Goal: Contribute content: Contribute content

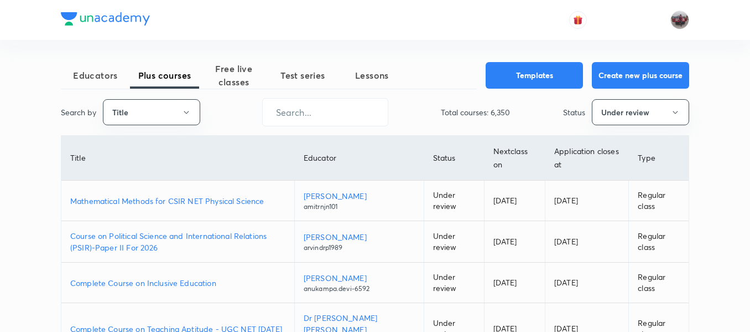
click at [213, 199] on p "Mathematical Methods for CSIR NET Physical Science" at bounding box center [177, 201] width 215 height 12
click at [174, 117] on button "Title" at bounding box center [151, 112] width 97 height 26
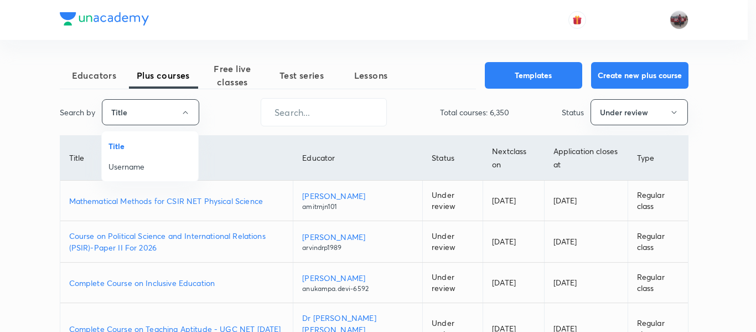
click at [140, 166] on span "Username" at bounding box center [149, 166] width 83 height 12
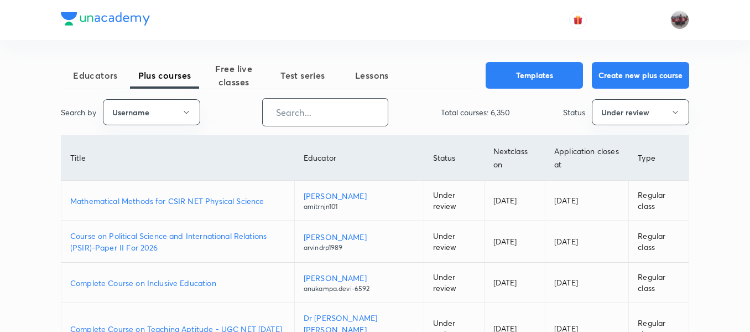
click at [291, 113] on input "text" at bounding box center [325, 112] width 125 height 28
paste input "praveenkumar-8621"
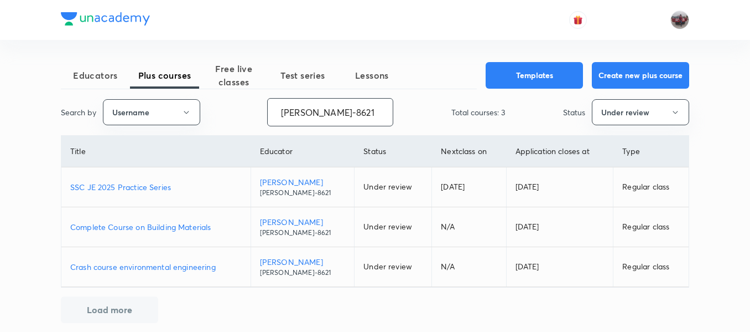
type input "praveenkumar-8621"
click at [113, 191] on p "SSC JE 2025 Practice Series" at bounding box center [156, 187] width 172 height 12
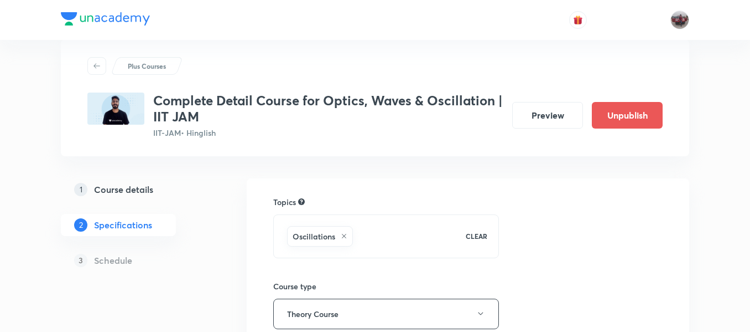
scroll to position [322, 0]
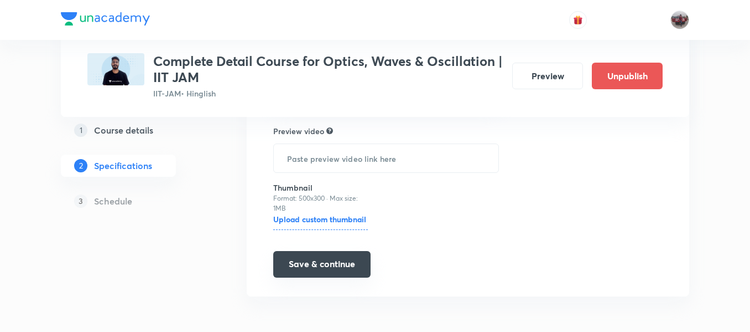
click at [310, 267] on button "Save & continue" at bounding box center [321, 264] width 97 height 27
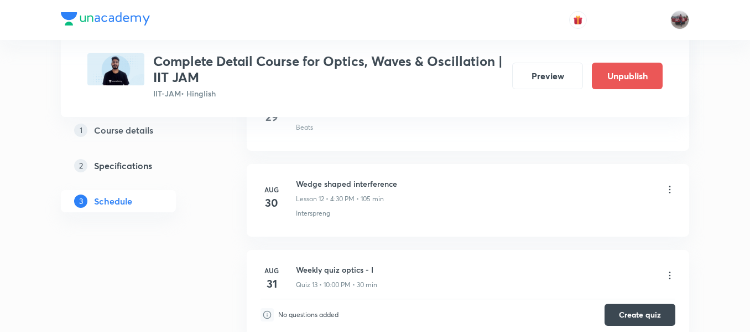
scroll to position [1537, 0]
click at [671, 189] on icon at bounding box center [670, 188] width 11 height 11
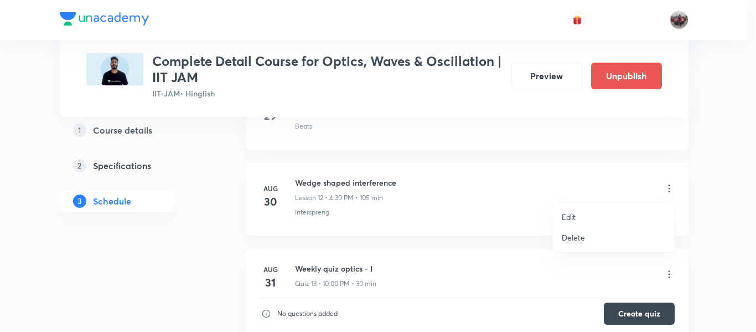
click at [566, 219] on p "Edit" at bounding box center [569, 217] width 14 height 12
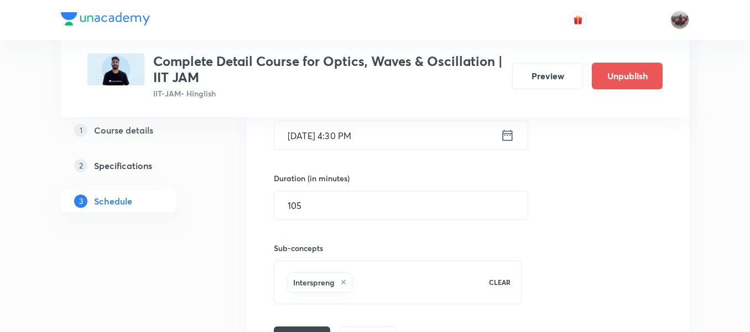
scroll to position [1324, 0]
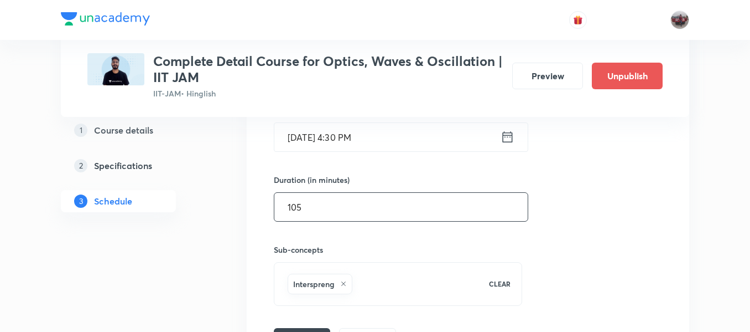
click at [344, 213] on input "105" at bounding box center [401, 207] width 253 height 28
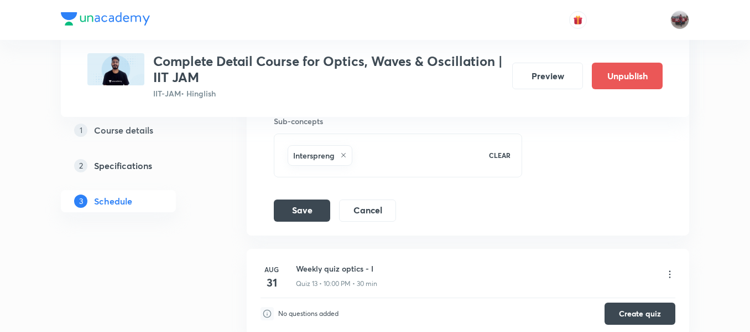
scroll to position [1470, 0]
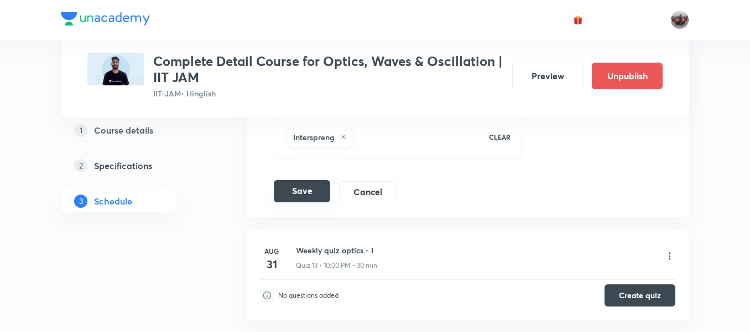
type input "110"
click at [310, 195] on button "Save" at bounding box center [302, 191] width 56 height 22
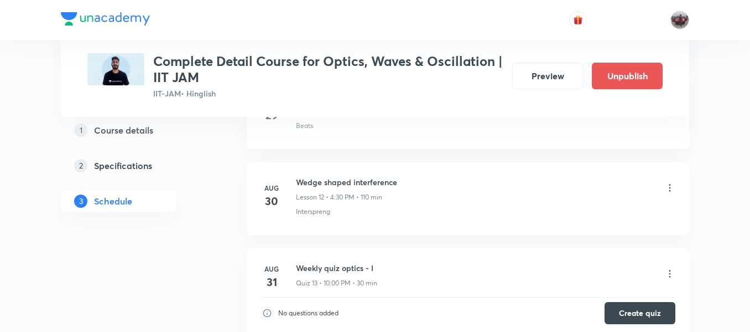
scroll to position [1171, 0]
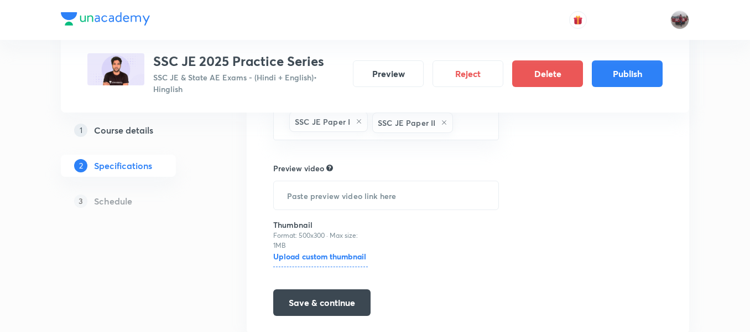
scroll to position [369, 0]
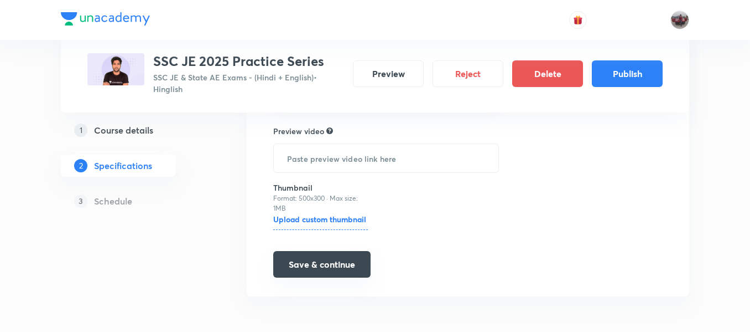
click at [310, 261] on button "Save & continue" at bounding box center [321, 264] width 97 height 27
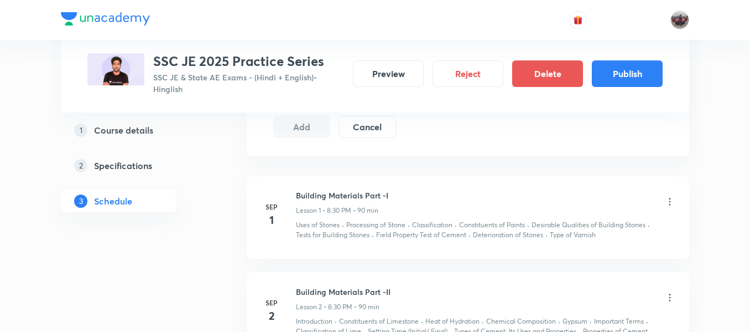
scroll to position [605, 0]
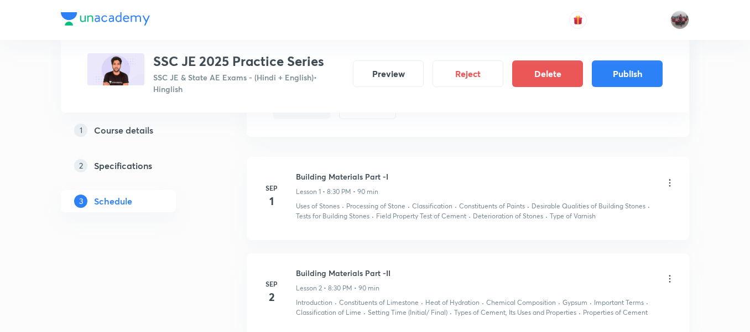
click at [670, 182] on icon at bounding box center [671, 182] width 2 height 7
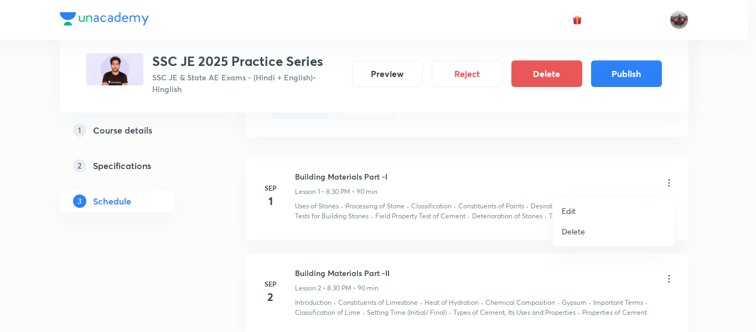
click at [573, 212] on p "Edit" at bounding box center [569, 211] width 14 height 12
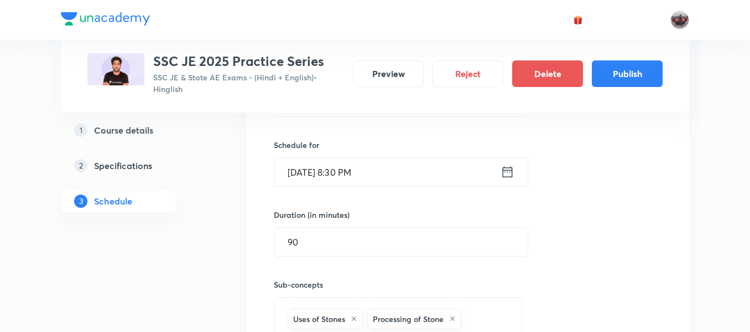
scroll to position [350, 0]
click at [508, 170] on icon at bounding box center [508, 171] width 14 height 15
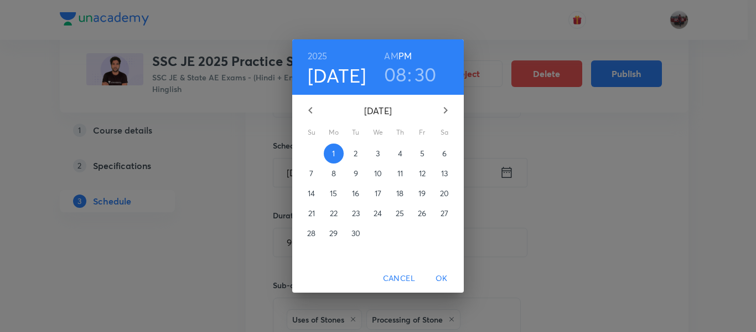
click at [396, 281] on span "Cancel" at bounding box center [399, 278] width 32 height 14
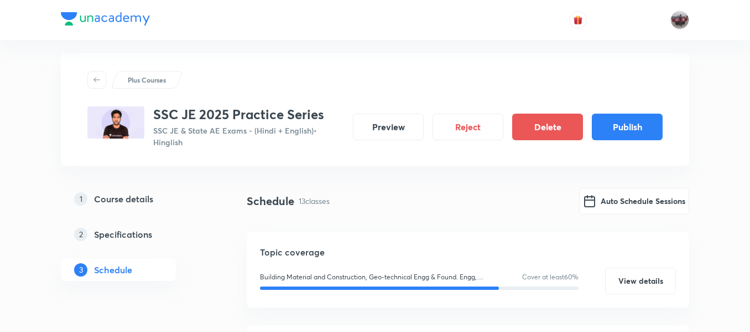
scroll to position [0, 0]
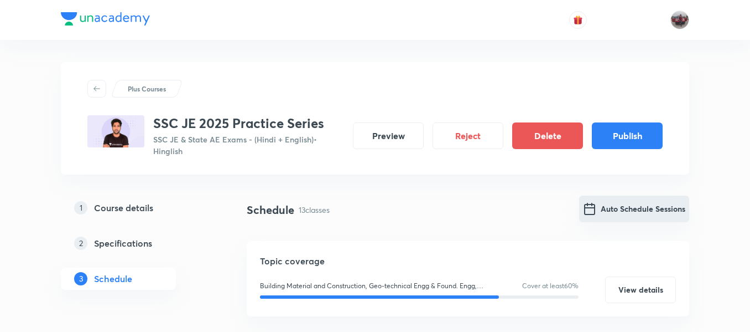
click at [635, 208] on button "Auto Schedule Sessions" at bounding box center [634, 208] width 110 height 27
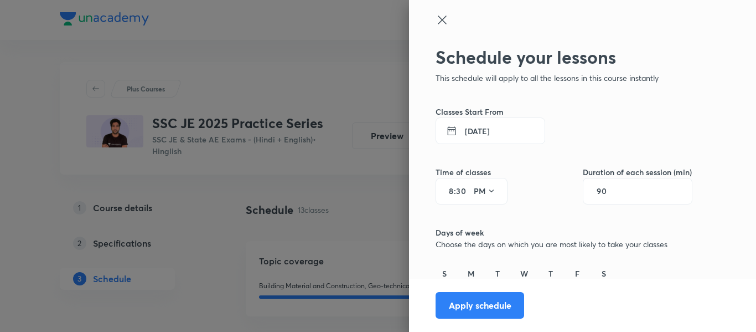
click at [470, 137] on button "[DATE]" at bounding box center [491, 130] width 110 height 27
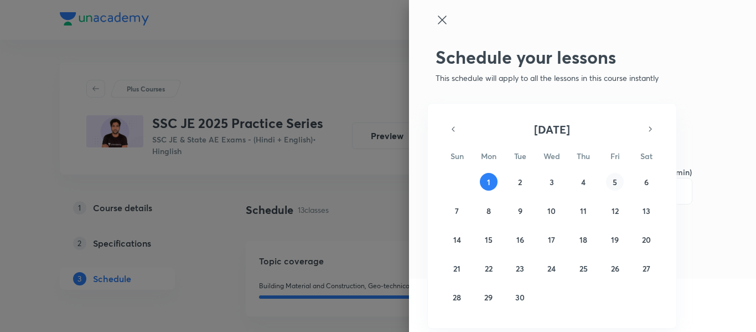
click at [614, 182] on abbr "5" at bounding box center [615, 182] width 4 height 11
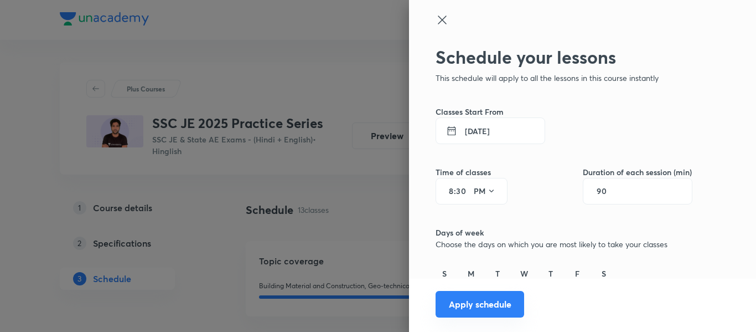
click at [493, 309] on button "Apply schedule" at bounding box center [480, 304] width 89 height 27
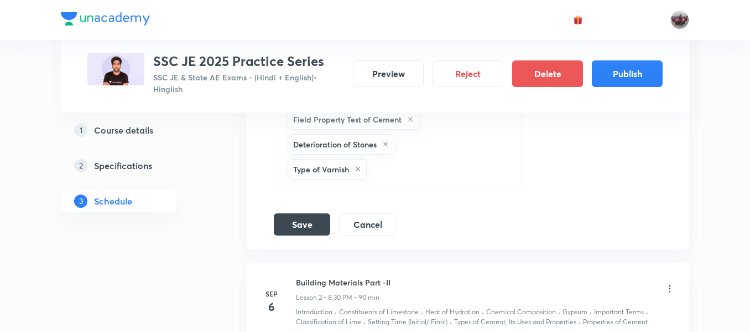
scroll to position [649, 0]
click at [370, 230] on button "Cancel" at bounding box center [367, 224] width 57 height 22
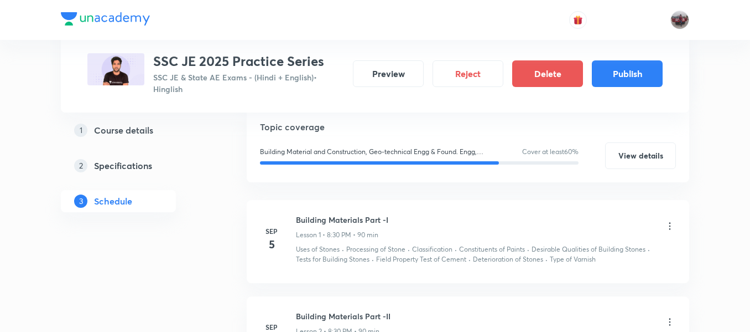
scroll to position [195, 0]
click at [619, 77] on button "Publish" at bounding box center [627, 72] width 71 height 27
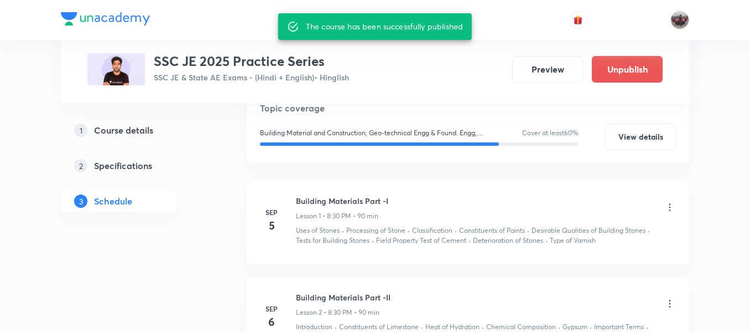
scroll to position [186, 0]
